Goal: Transaction & Acquisition: Subscribe to service/newsletter

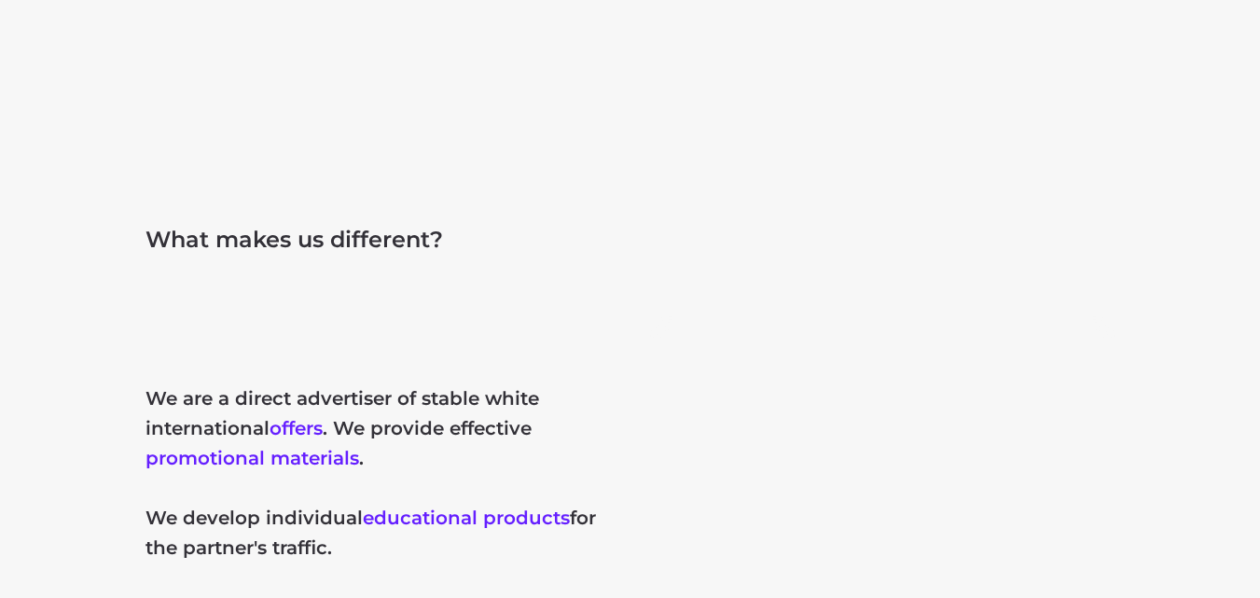
scroll to position [1305, 0]
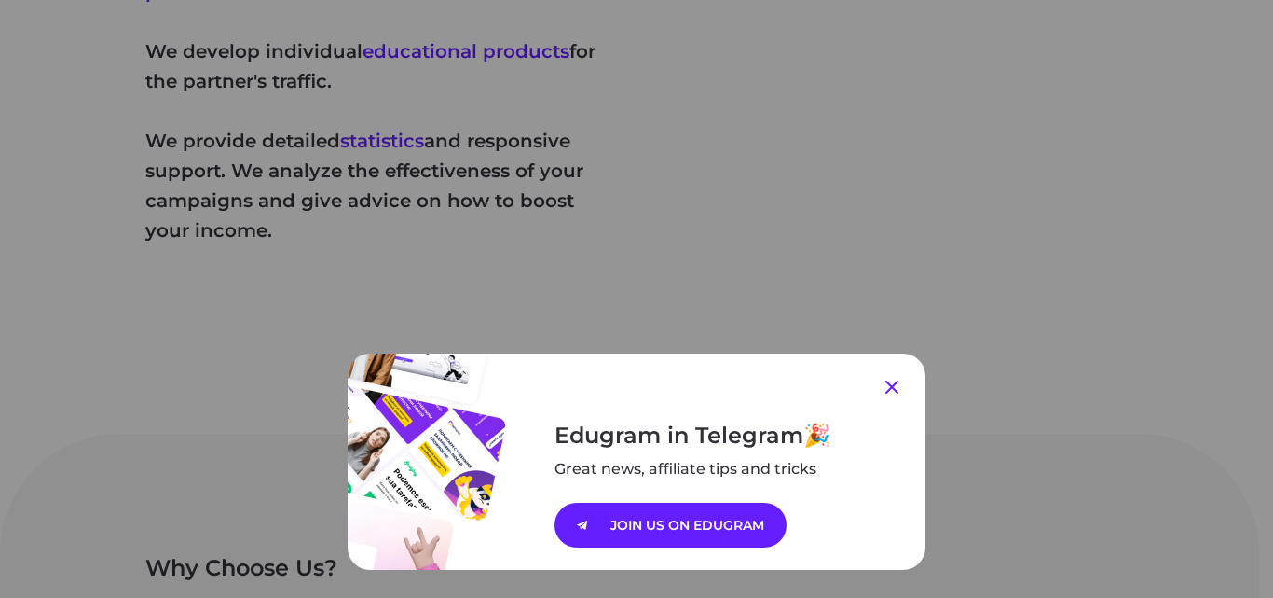
click at [886, 390] on icon at bounding box center [892, 386] width 13 height 13
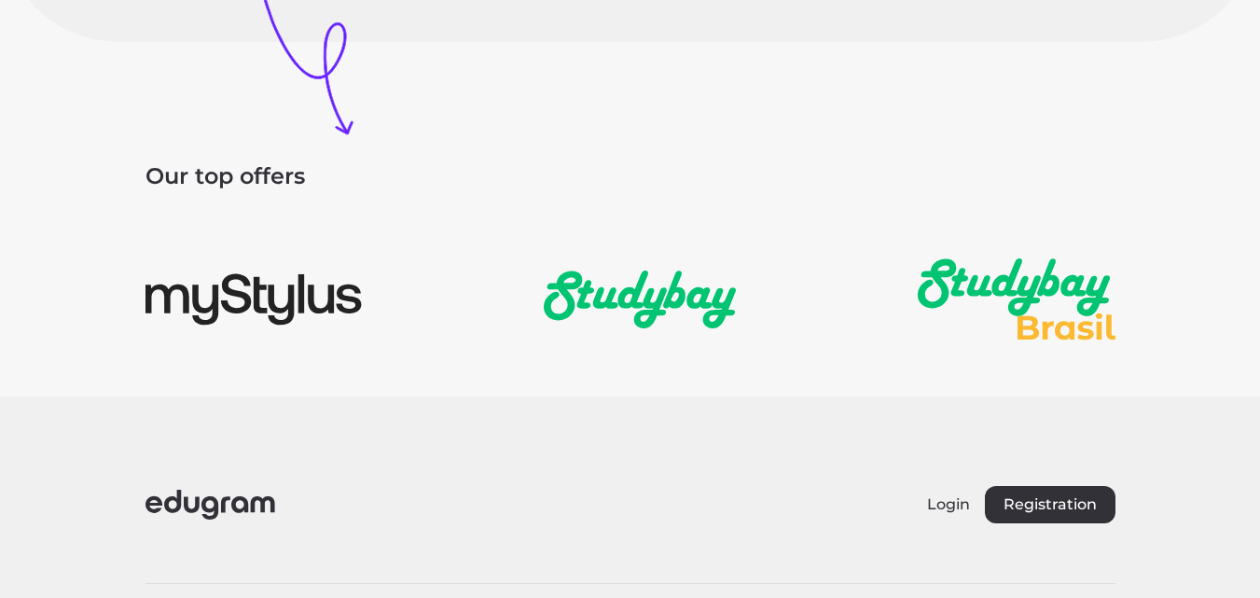
scroll to position [2871, 0]
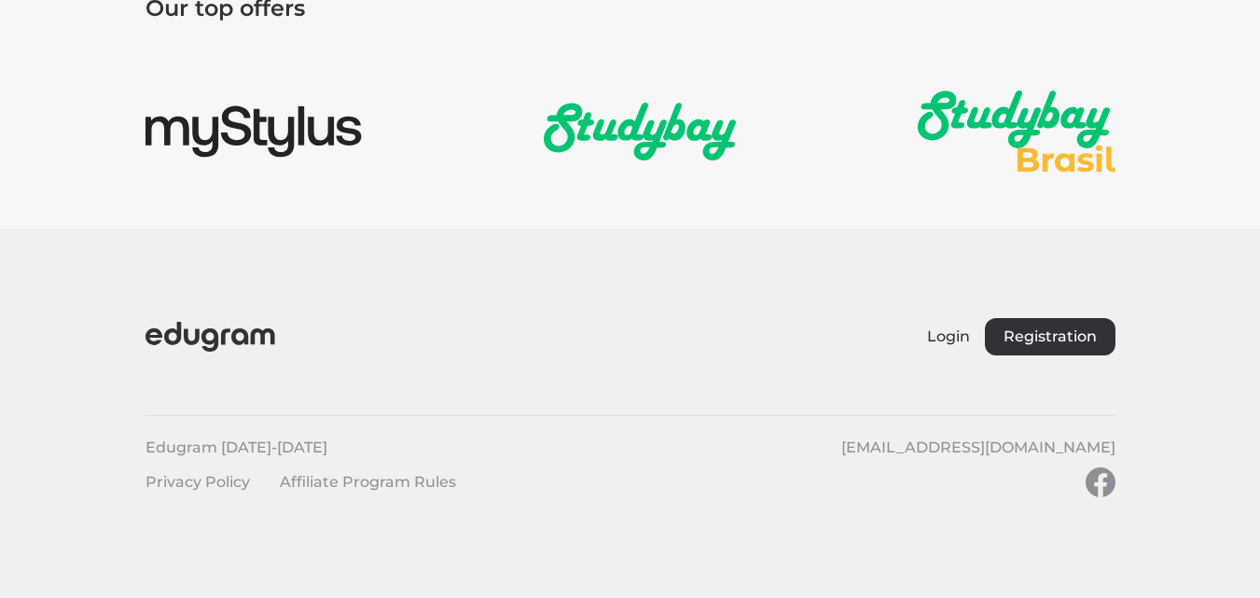
click at [493, 308] on footer "Login Registration Edugram 2014-2025 support@edugram.com Privacy Policy Affilia…" at bounding box center [630, 412] width 1260 height 369
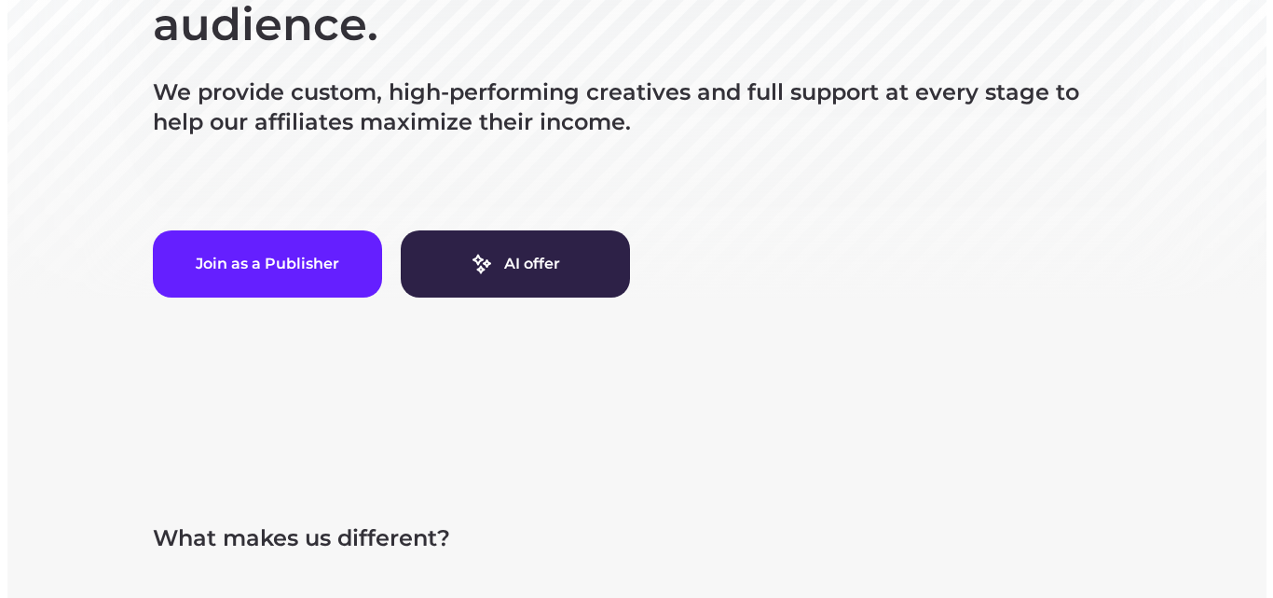
scroll to position [261, 0]
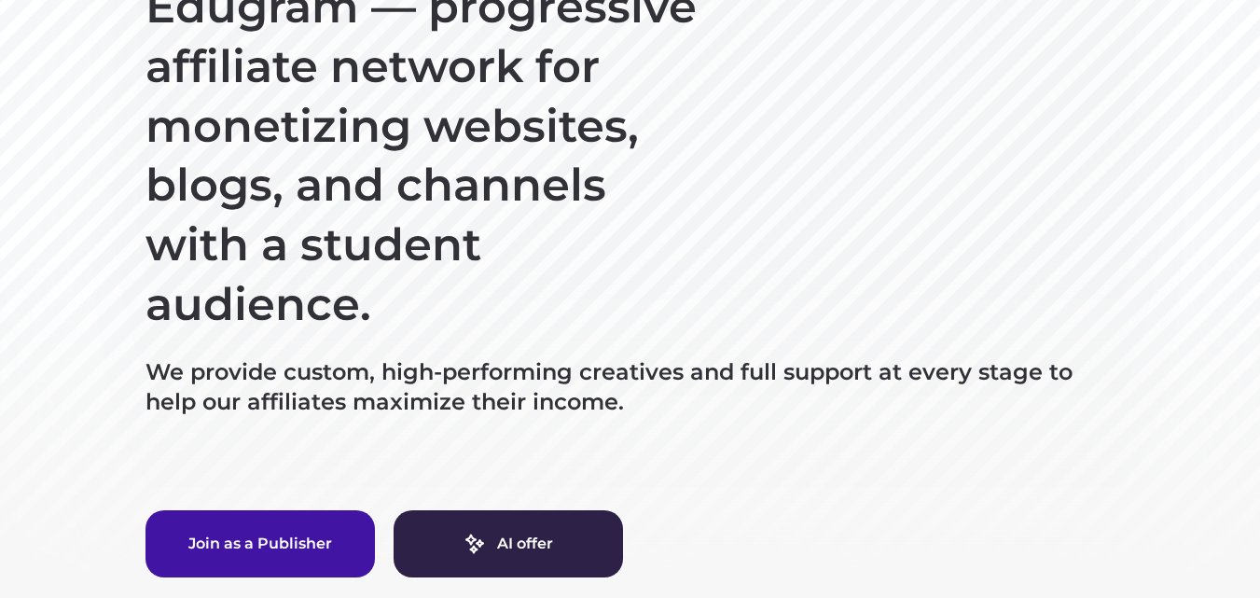
click at [278, 554] on button "Join as a Publisher" at bounding box center [259, 543] width 229 height 67
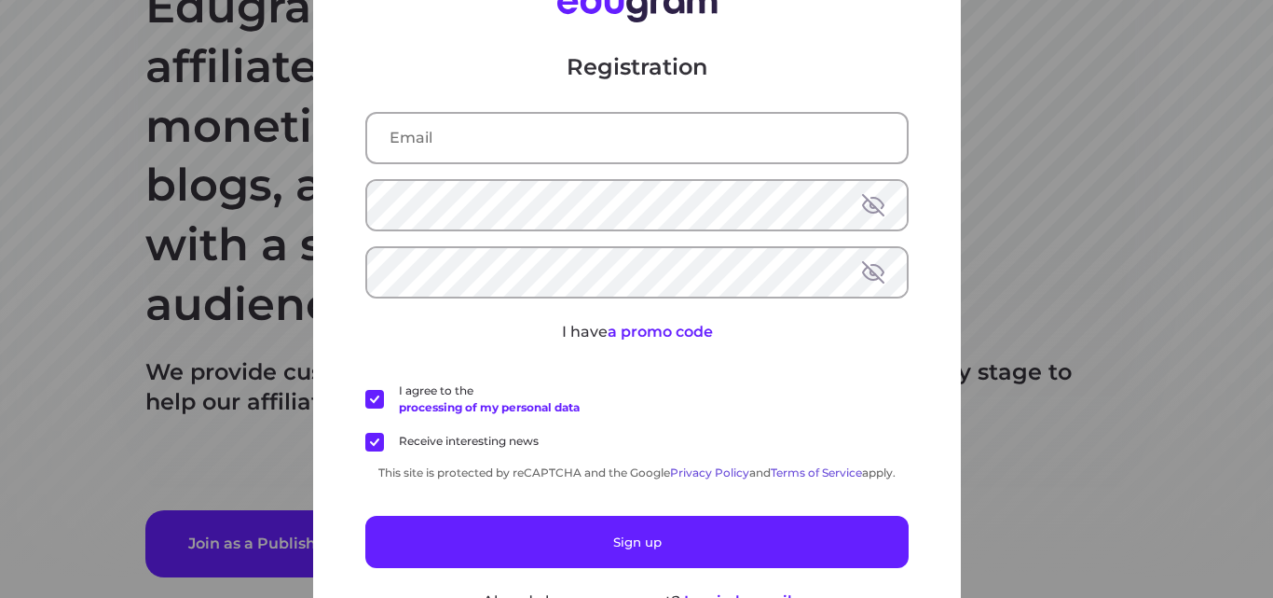
click at [436, 158] on input "text" at bounding box center [637, 138] width 540 height 48
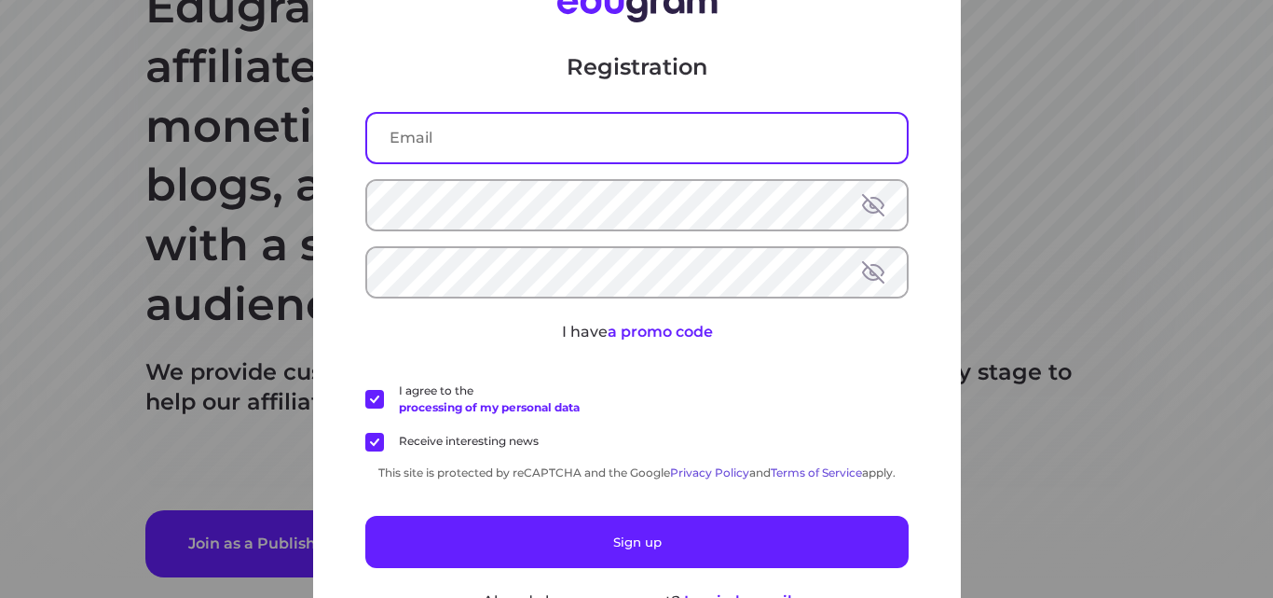
click at [406, 139] on input "text" at bounding box center [637, 138] width 540 height 48
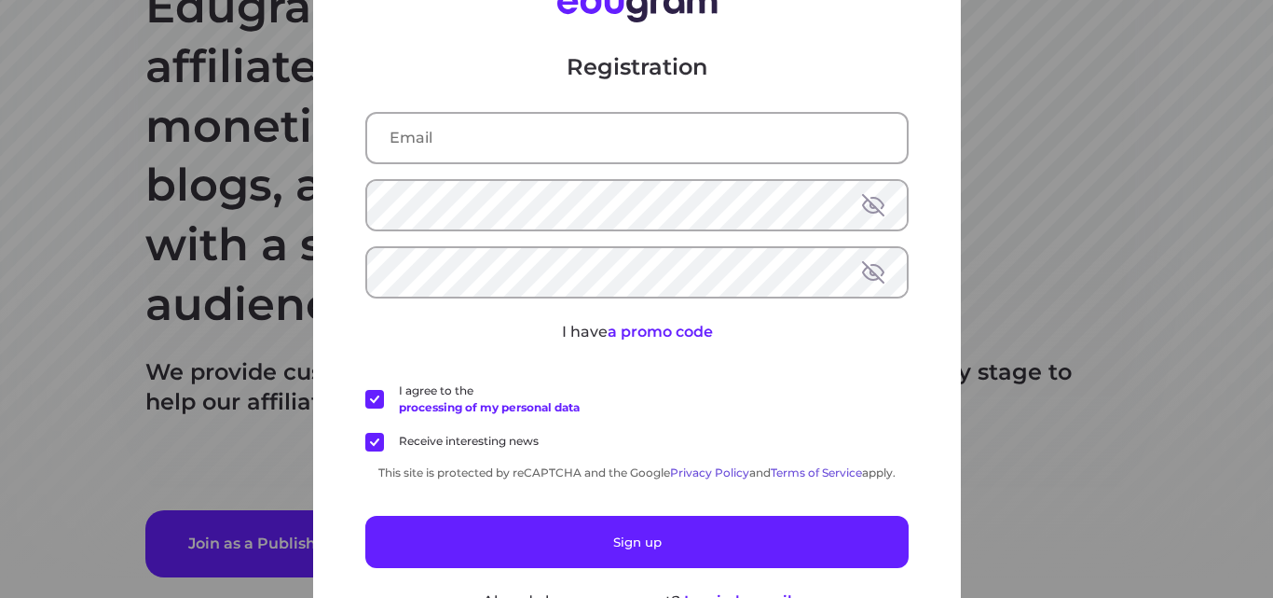
click at [208, 460] on div "Registration I have a promo code I agree to the processing of my personal data …" at bounding box center [636, 299] width 1273 height 598
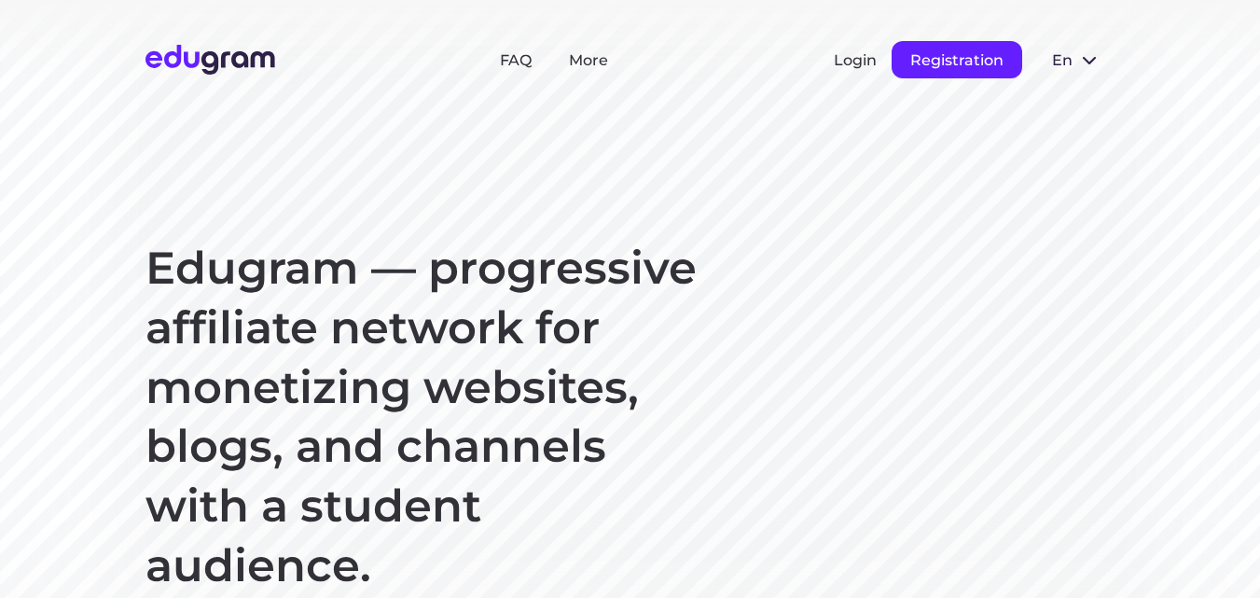
click at [941, 66] on button "Registration" at bounding box center [956, 59] width 131 height 37
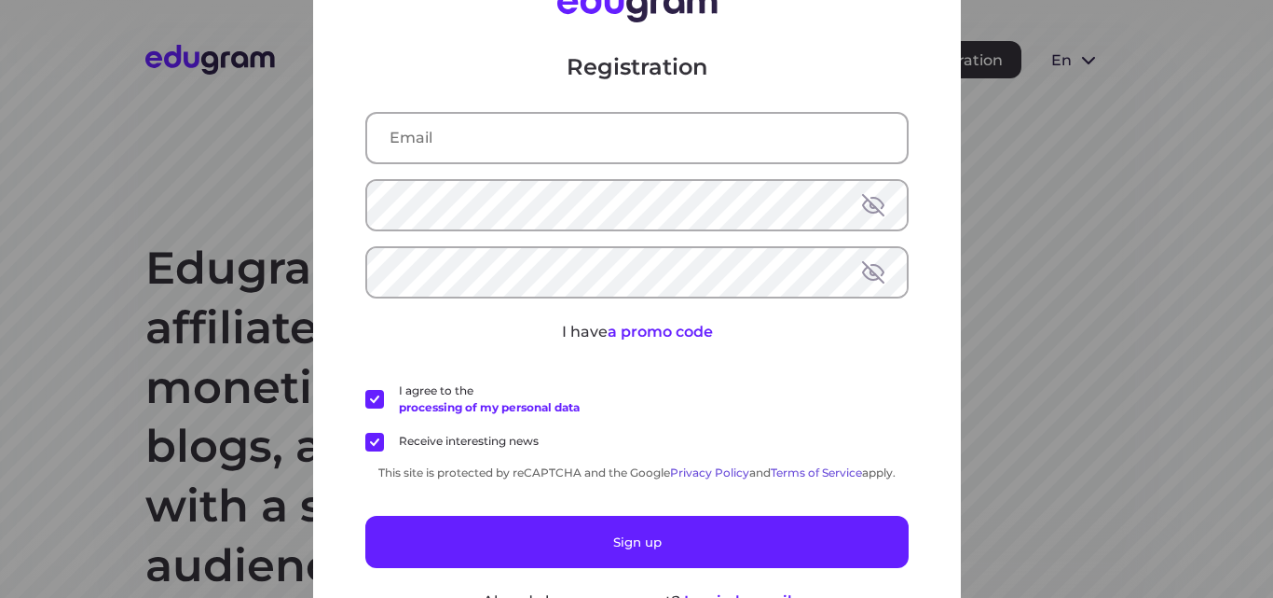
click at [1046, 54] on div "Registration I have a promo code I agree to the processing of my personal data …" at bounding box center [636, 299] width 1273 height 598
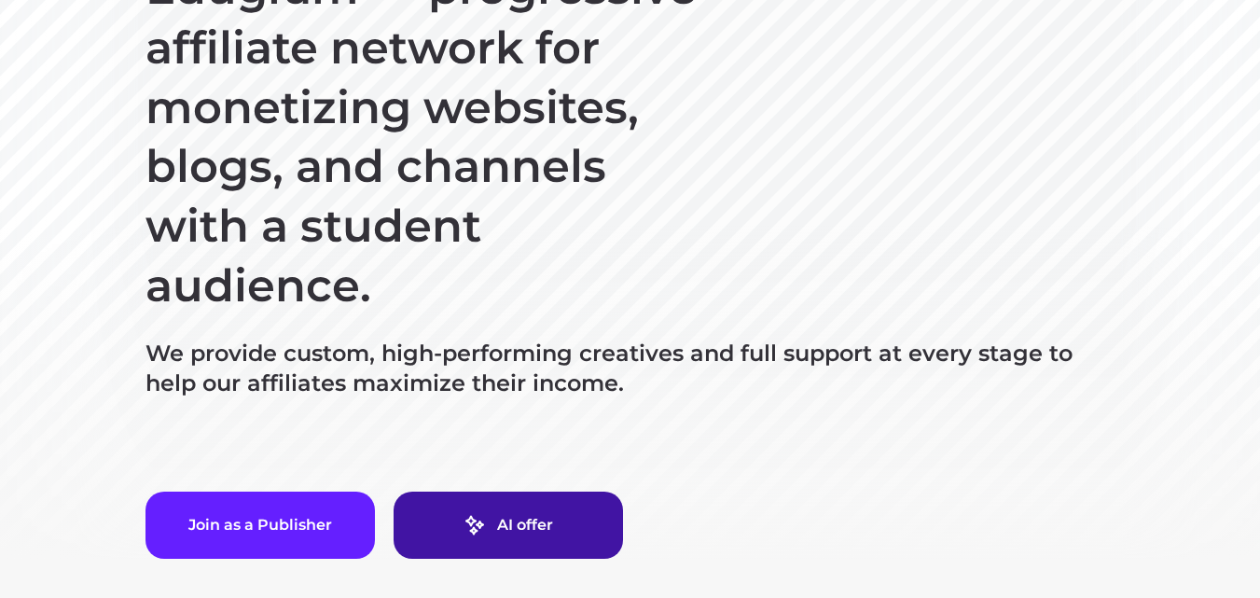
scroll to position [280, 0]
click at [552, 526] on link "AI offer" at bounding box center [507, 524] width 229 height 67
